Goal: Task Accomplishment & Management: Use online tool/utility

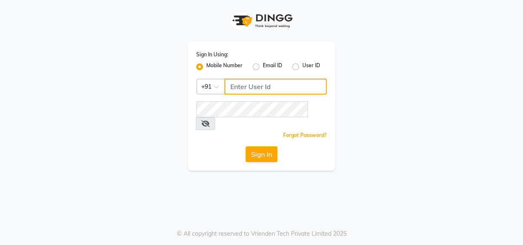
click at [253, 84] on input "Username" at bounding box center [275, 87] width 102 height 16
type input "7378898989"
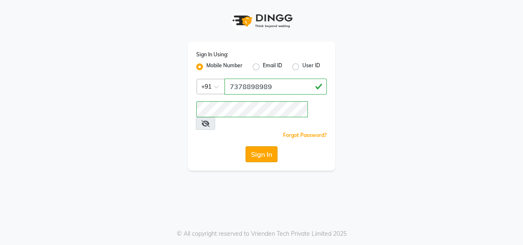
click at [261, 147] on button "Sign In" at bounding box center [261, 155] width 32 height 16
click at [257, 147] on button "Sign In" at bounding box center [261, 155] width 32 height 16
click at [256, 147] on button "Sign In" at bounding box center [261, 155] width 32 height 16
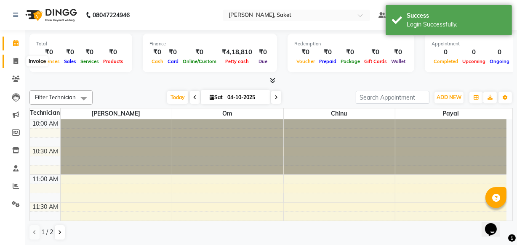
click at [17, 60] on icon at bounding box center [15, 61] width 5 height 6
select select "service"
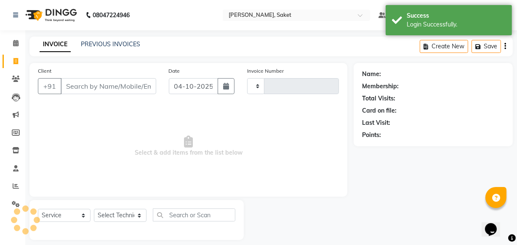
type input "0474"
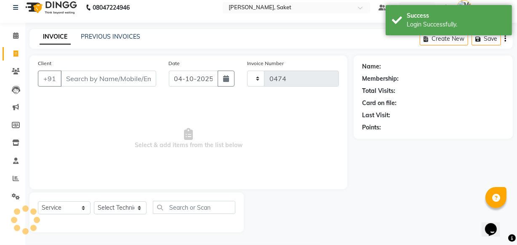
select select "5164"
click at [118, 76] on input "Client" at bounding box center [109, 79] width 96 height 16
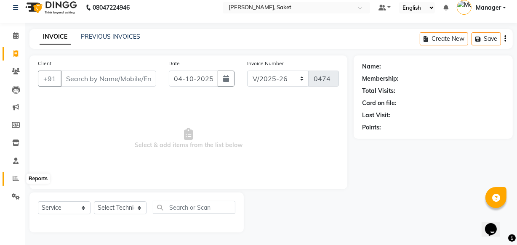
click at [10, 180] on span at bounding box center [15, 179] width 15 height 10
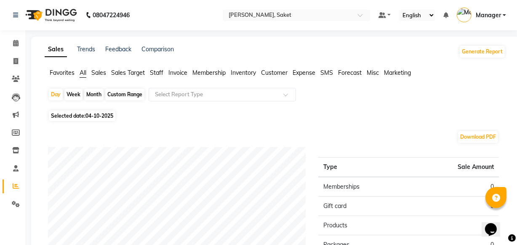
click at [89, 93] on div "Month" at bounding box center [93, 95] width 19 height 12
select select "10"
select select "2025"
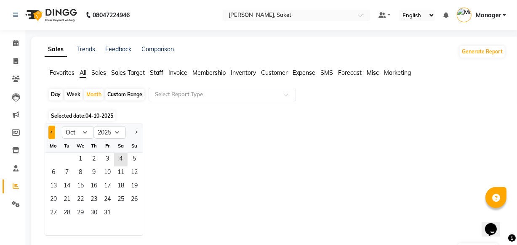
click at [49, 132] on button "Previous month" at bounding box center [51, 132] width 7 height 13
select select "9"
click at [55, 160] on span "1" at bounding box center [53, 159] width 13 height 13
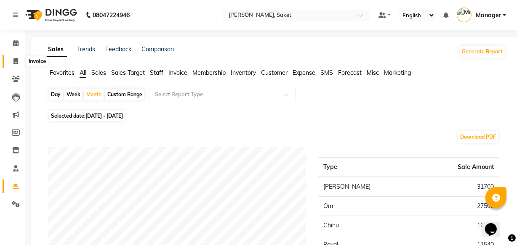
click at [16, 59] on icon at bounding box center [15, 61] width 5 height 6
select select "service"
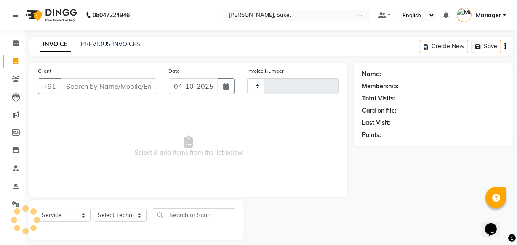
type input "0474"
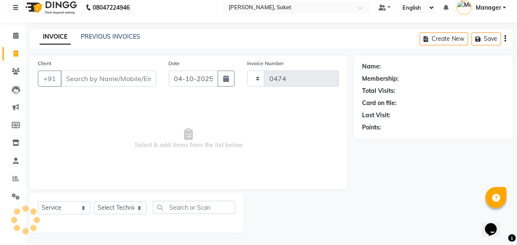
select select "5164"
